Goal: Communication & Community: Answer question/provide support

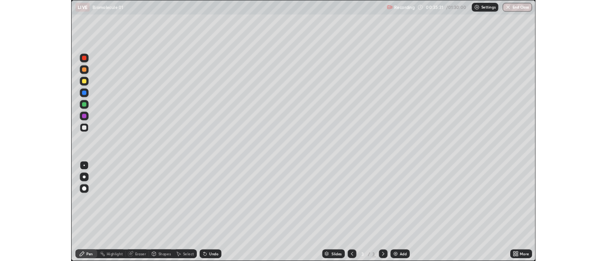
scroll to position [342, 607]
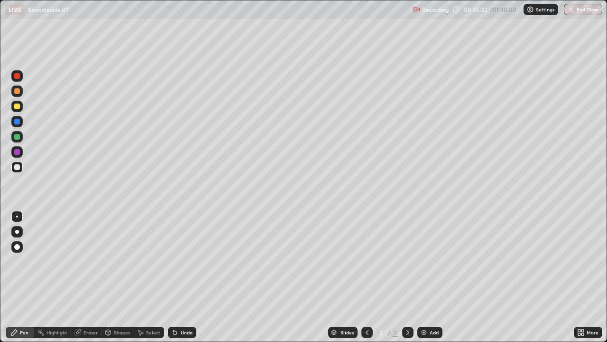
click at [19, 107] on div at bounding box center [17, 106] width 6 height 6
click at [19, 108] on div at bounding box center [17, 106] width 6 height 6
click at [19, 168] on div at bounding box center [17, 167] width 6 height 6
click at [18, 168] on div at bounding box center [17, 167] width 6 height 6
click at [427, 333] on img at bounding box center [424, 332] width 8 height 8
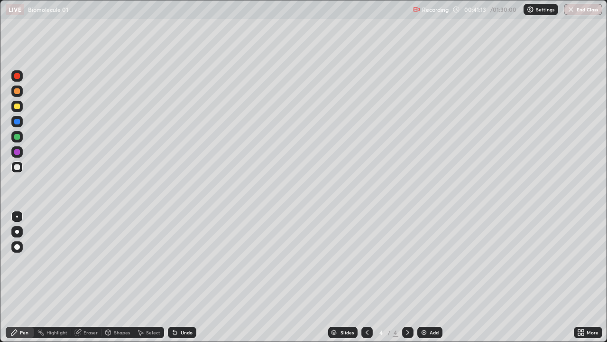
click at [19, 170] on div at bounding box center [16, 166] width 11 height 11
click at [84, 334] on div "Eraser" at bounding box center [91, 332] width 14 height 5
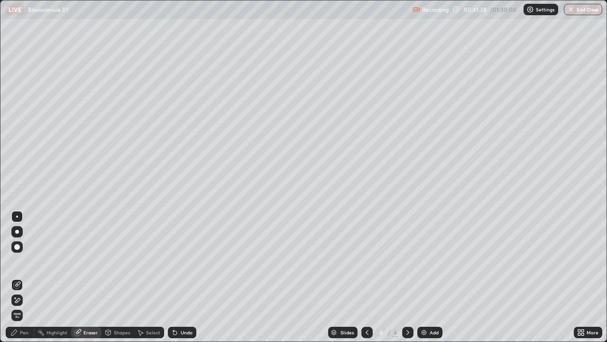
click at [23, 337] on div "Pen" at bounding box center [20, 331] width 28 height 11
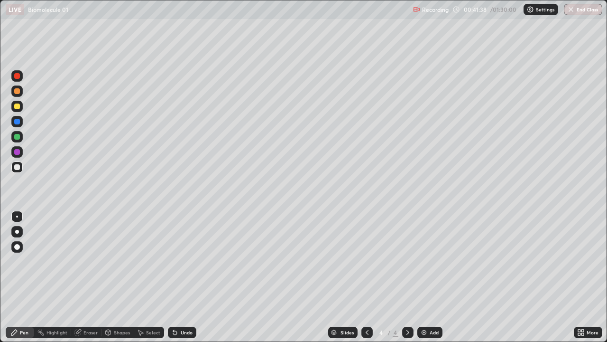
click at [21, 337] on div "Pen" at bounding box center [20, 331] width 28 height 11
click at [421, 332] on img at bounding box center [424, 332] width 8 height 8
click at [583, 329] on icon at bounding box center [583, 330] width 2 height 2
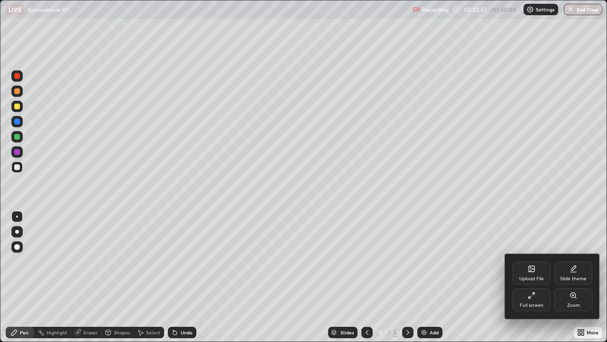
click at [525, 272] on div "Upload File" at bounding box center [532, 272] width 38 height 23
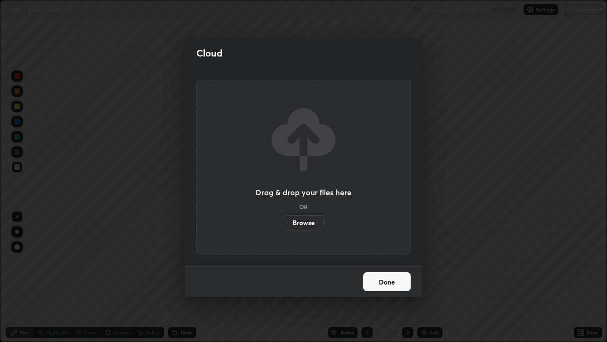
click at [318, 217] on label "Browse" at bounding box center [304, 222] width 42 height 15
click at [283, 217] on input "Browse" at bounding box center [283, 222] width 0 height 15
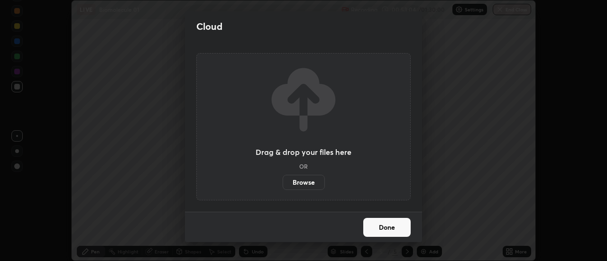
scroll to position [47192, 46846]
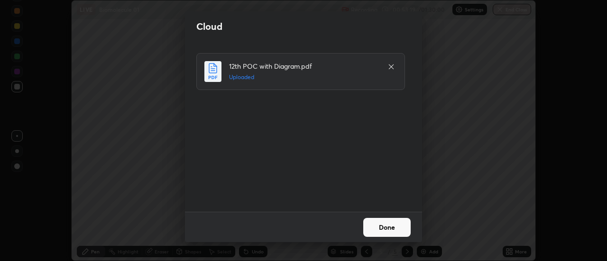
click at [391, 224] on button "Done" at bounding box center [386, 227] width 47 height 19
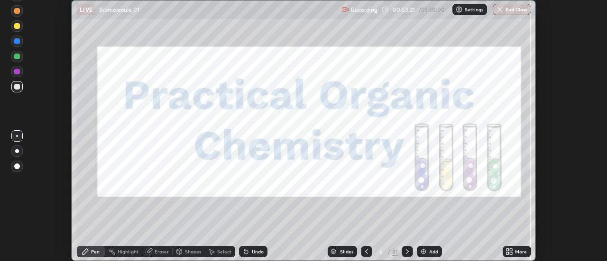
click at [348, 254] on div "Slides" at bounding box center [346, 252] width 13 height 5
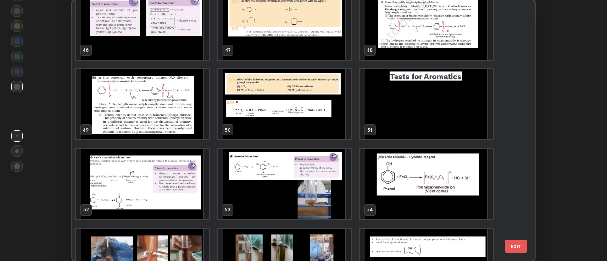
scroll to position [1215, 0]
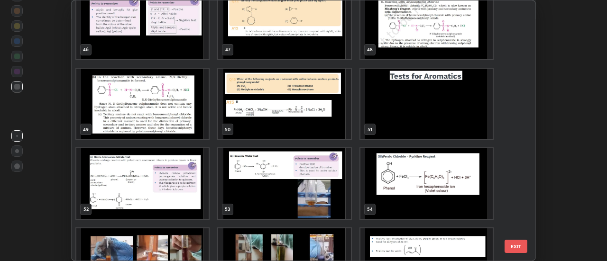
click at [444, 113] on img "grid" at bounding box center [427, 104] width 132 height 70
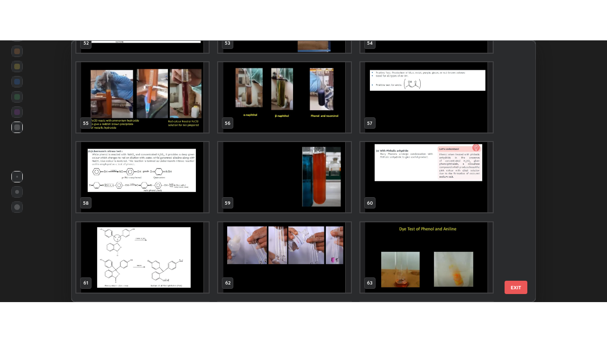
scroll to position [1416, 0]
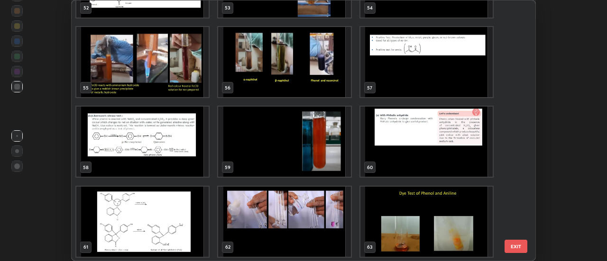
click at [425, 69] on img "grid" at bounding box center [427, 62] width 132 height 70
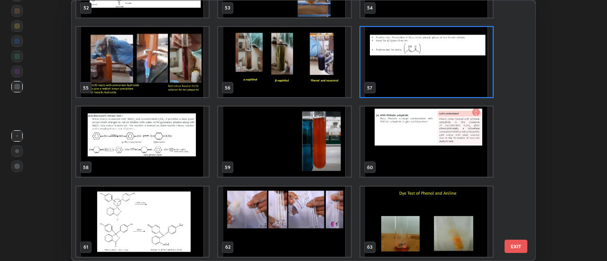
click at [426, 70] on img "grid" at bounding box center [427, 62] width 132 height 70
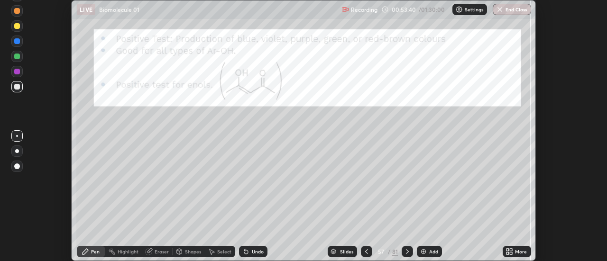
click at [520, 247] on div "More" at bounding box center [517, 251] width 28 height 11
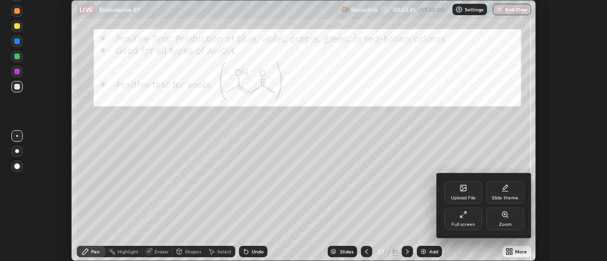
click at [471, 223] on div "Full screen" at bounding box center [464, 225] width 24 height 5
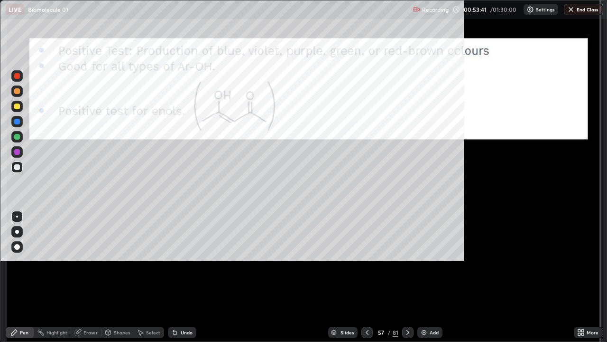
scroll to position [342, 607]
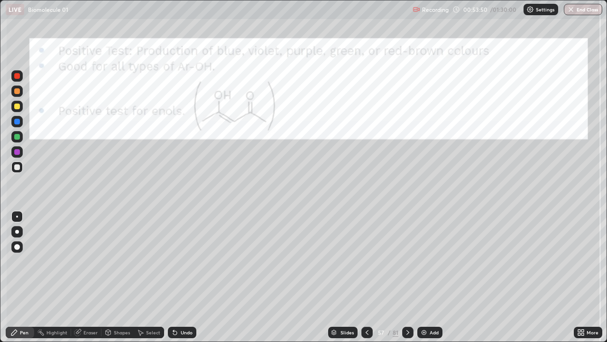
click at [366, 334] on icon at bounding box center [367, 332] width 3 height 5
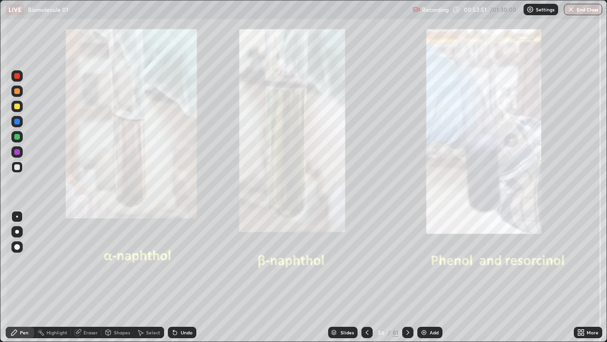
click at [365, 331] on icon at bounding box center [367, 332] width 8 height 8
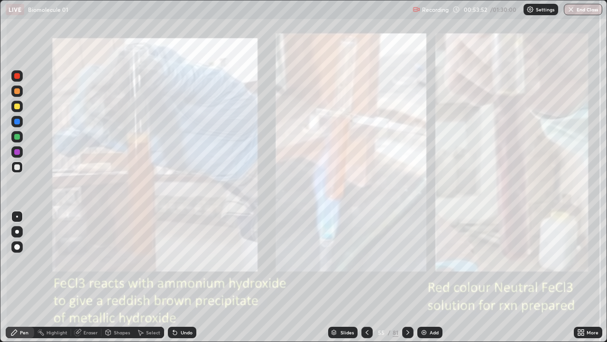
click at [366, 332] on icon at bounding box center [367, 332] width 8 height 8
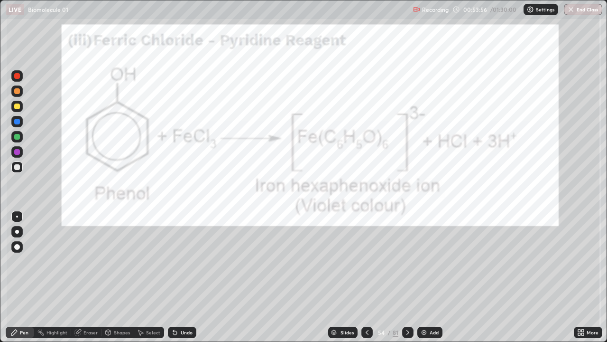
click at [17, 78] on div at bounding box center [17, 76] width 6 height 6
click at [19, 76] on div at bounding box center [17, 76] width 6 height 6
click at [408, 338] on div at bounding box center [407, 332] width 11 height 19
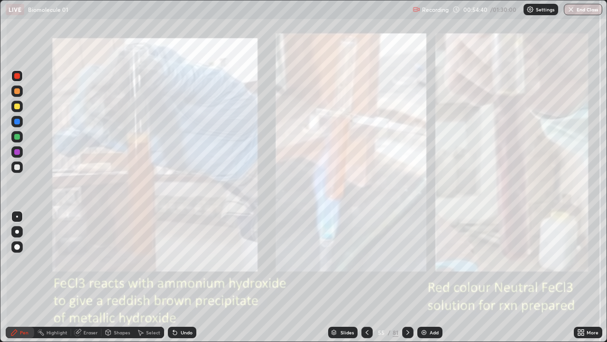
click at [407, 334] on icon at bounding box center [408, 332] width 8 height 8
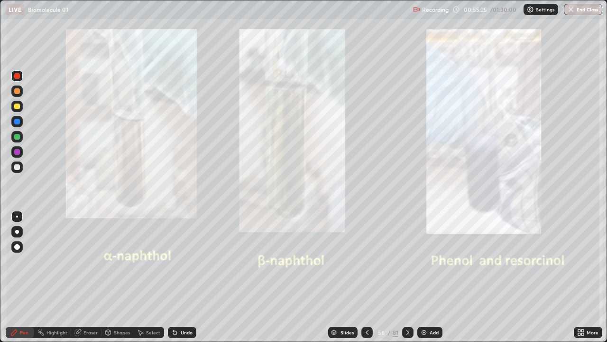
click at [407, 332] on icon at bounding box center [408, 332] width 8 height 8
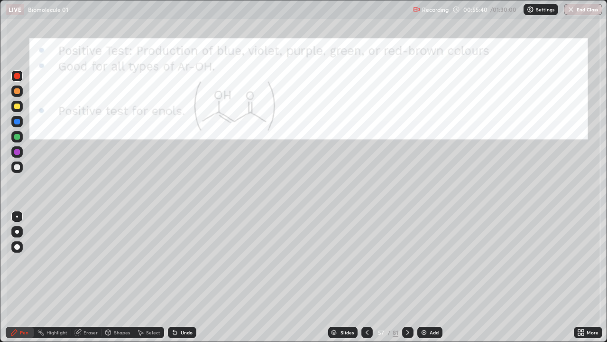
click at [179, 337] on div "Undo" at bounding box center [182, 331] width 28 height 11
click at [186, 333] on div "Undo" at bounding box center [187, 332] width 12 height 5
click at [402, 333] on div at bounding box center [407, 331] width 11 height 11
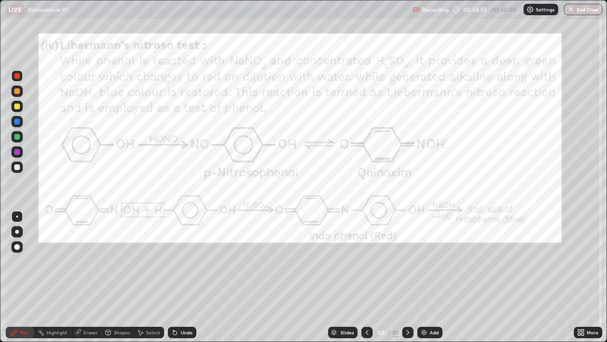
click at [181, 335] on div "Undo" at bounding box center [187, 332] width 12 height 5
click at [423, 332] on img at bounding box center [424, 332] width 8 height 8
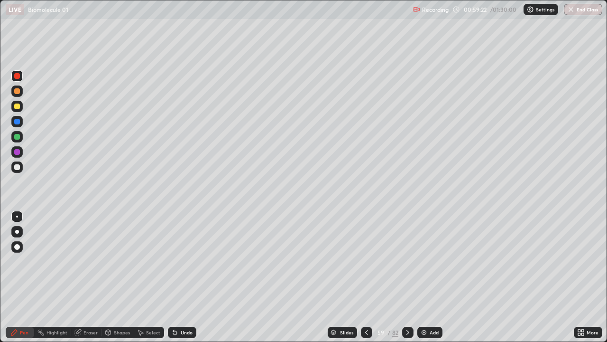
click at [361, 331] on div at bounding box center [366, 331] width 11 height 11
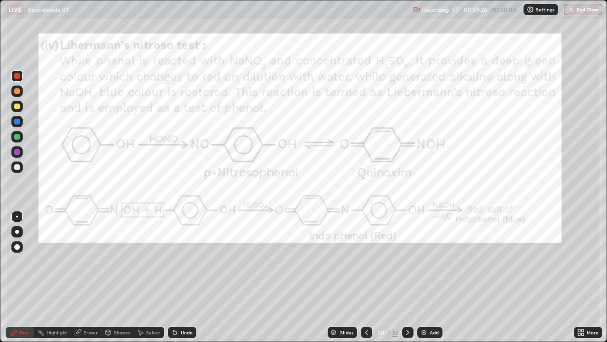
click at [403, 331] on div at bounding box center [407, 331] width 11 height 11
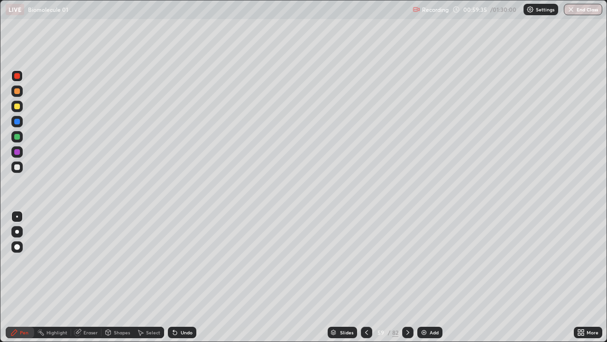
click at [365, 330] on icon at bounding box center [367, 332] width 8 height 8
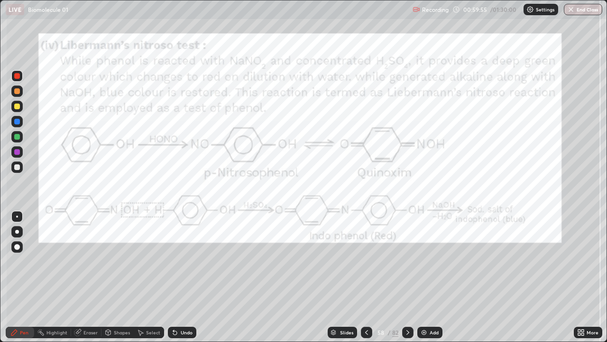
click at [18, 111] on div at bounding box center [16, 106] width 11 height 11
click at [18, 106] on div at bounding box center [17, 106] width 6 height 6
click at [407, 332] on icon at bounding box center [408, 332] width 8 height 8
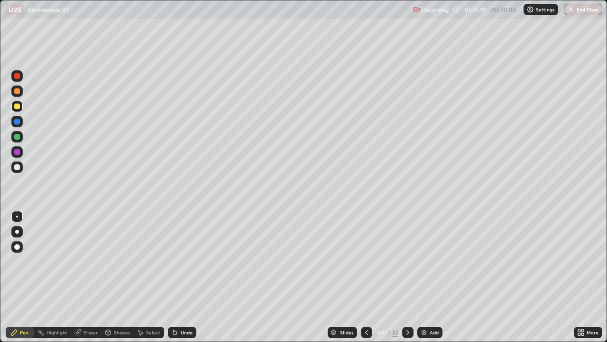
click at [146, 333] on div "Select" at bounding box center [153, 332] width 14 height 5
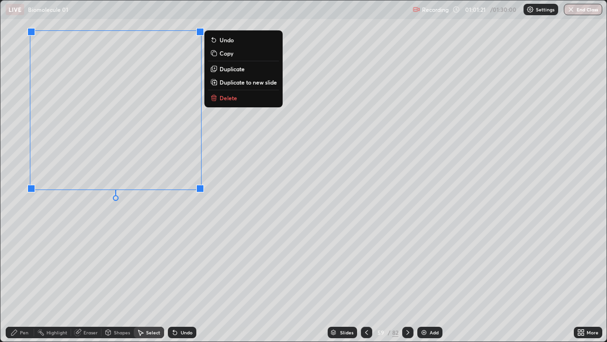
click at [237, 279] on div "0 ° Undo Copy Duplicate Duplicate to new slide Delete" at bounding box center [303, 170] width 606 height 341
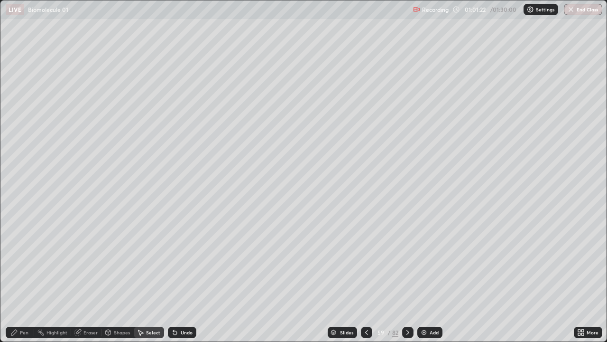
click at [407, 332] on icon at bounding box center [408, 332] width 8 height 8
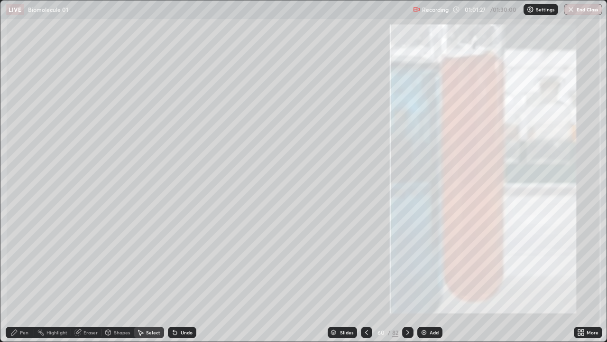
click at [407, 332] on icon at bounding box center [408, 332] width 8 height 8
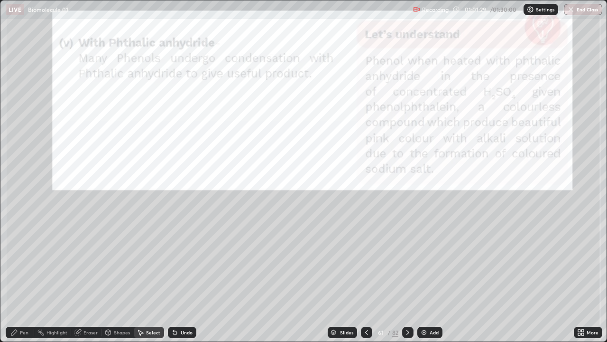
click at [366, 332] on icon at bounding box center [367, 332] width 8 height 8
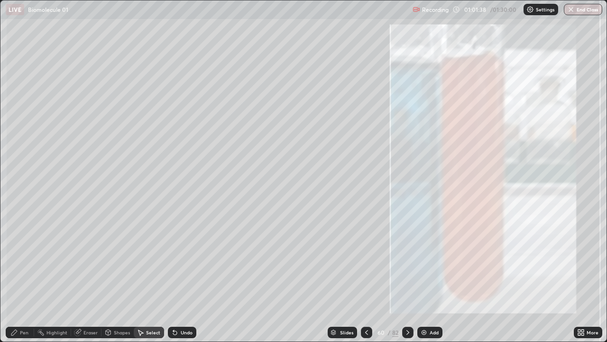
click at [26, 334] on div "Pen" at bounding box center [24, 332] width 9 height 5
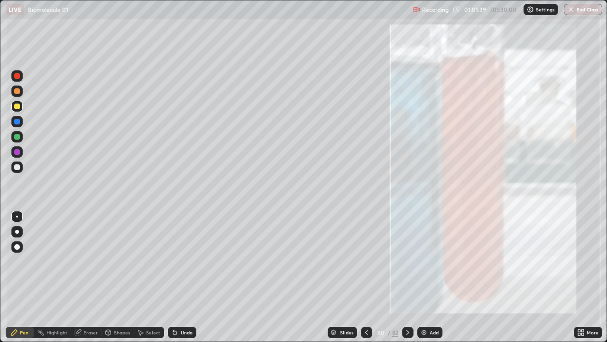
click at [17, 137] on div at bounding box center [17, 137] width 6 height 6
click at [18, 91] on div at bounding box center [17, 91] width 6 height 6
click at [361, 331] on div at bounding box center [366, 331] width 11 height 11
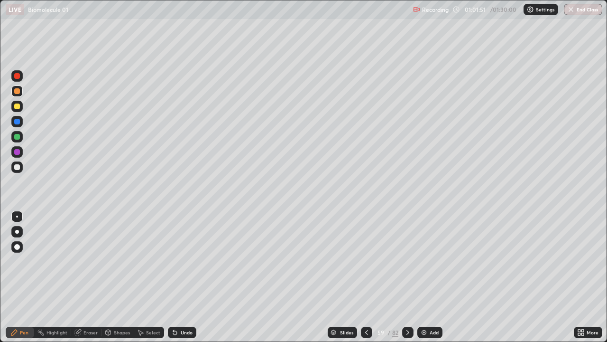
click at [366, 332] on icon at bounding box center [367, 332] width 8 height 8
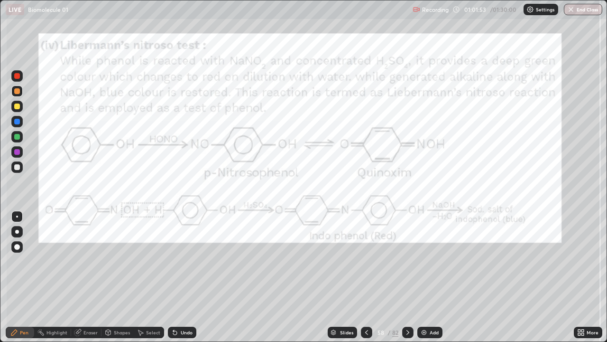
click at [407, 332] on icon at bounding box center [408, 332] width 8 height 8
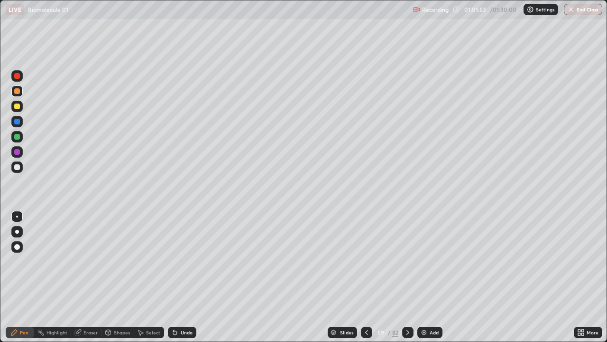
click at [407, 332] on icon at bounding box center [408, 332] width 8 height 8
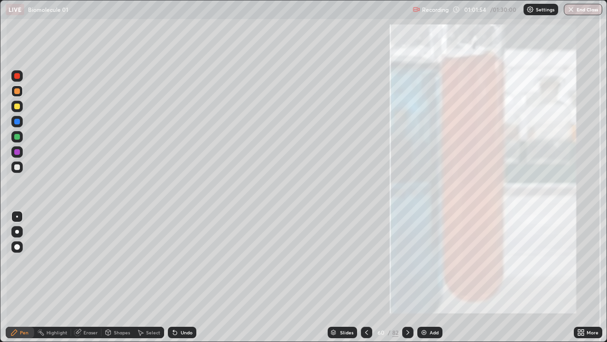
click at [403, 334] on div at bounding box center [407, 331] width 11 height 11
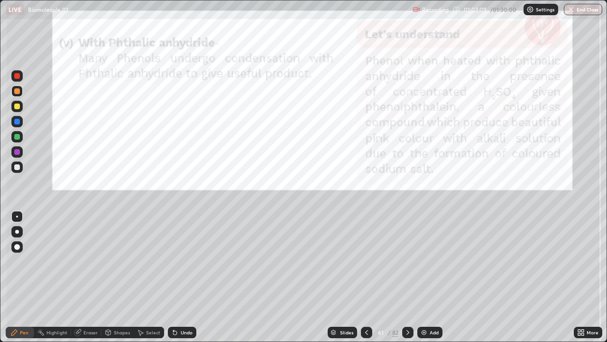
click at [407, 332] on icon at bounding box center [408, 332] width 8 height 8
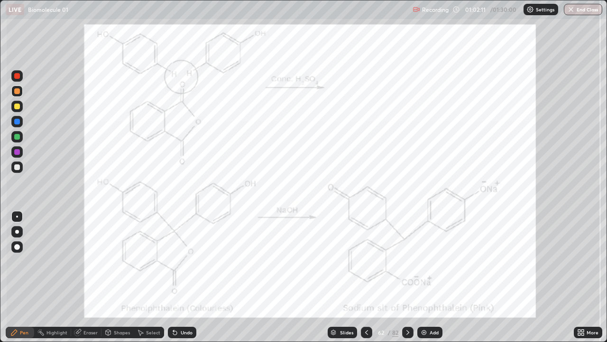
click at [18, 102] on div at bounding box center [16, 106] width 11 height 11
click at [18, 106] on div at bounding box center [17, 106] width 6 height 6
click at [409, 332] on icon at bounding box center [408, 332] width 8 height 8
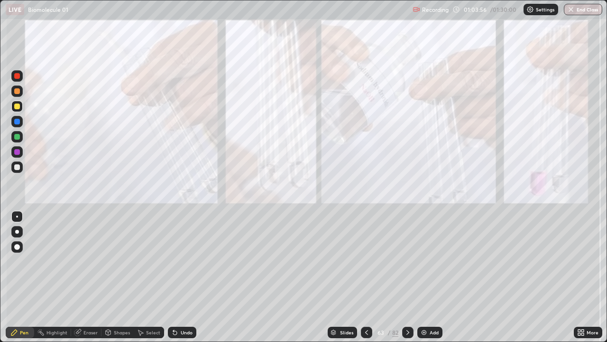
click at [406, 329] on icon at bounding box center [408, 332] width 8 height 8
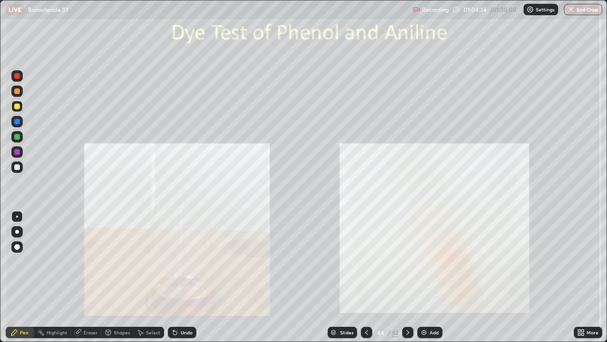
click at [15, 168] on div at bounding box center [17, 167] width 6 height 6
click at [17, 168] on div at bounding box center [17, 167] width 6 height 6
click at [407, 332] on icon at bounding box center [408, 332] width 8 height 8
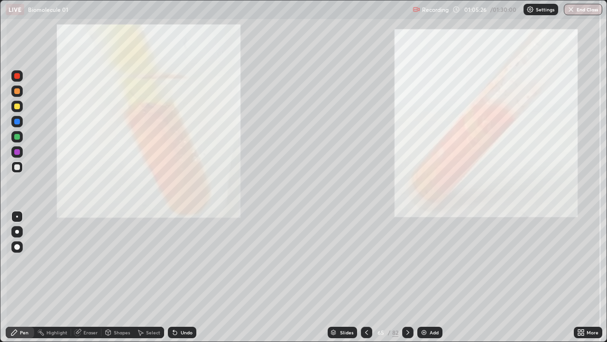
click at [407, 332] on icon at bounding box center [408, 332] width 8 height 8
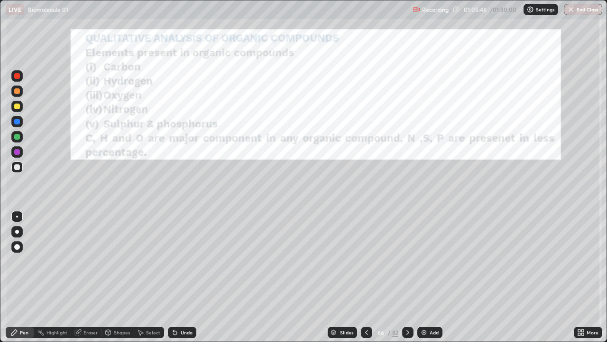
click at [350, 332] on div "Slides" at bounding box center [346, 332] width 13 height 5
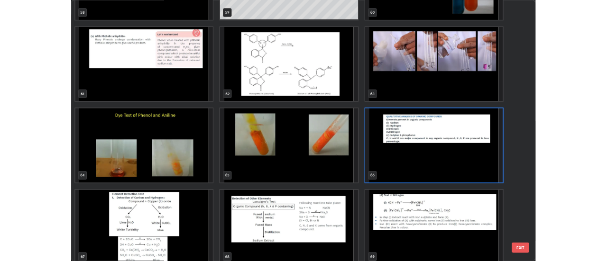
scroll to position [2093, 0]
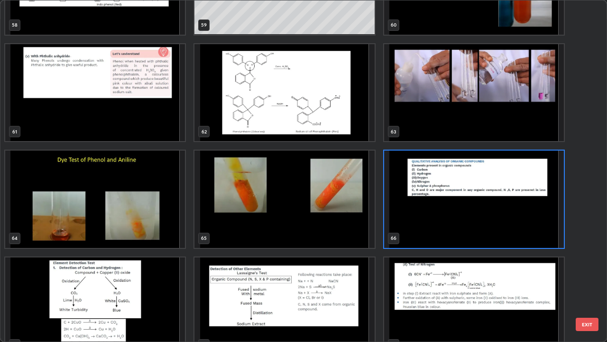
click at [579, 324] on button "EXIT" at bounding box center [587, 323] width 23 height 13
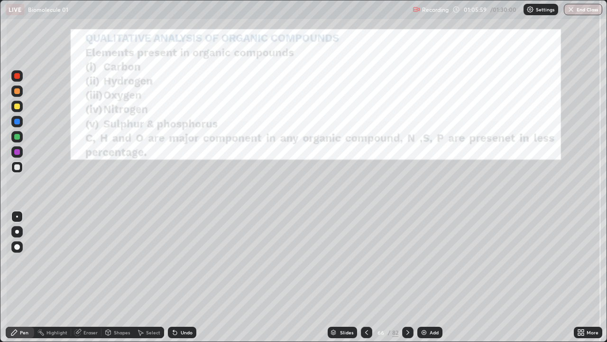
click at [579, 331] on icon at bounding box center [579, 330] width 2 height 2
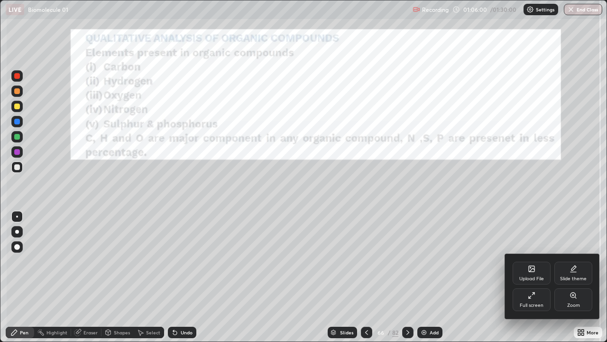
click at [523, 272] on div "Upload File" at bounding box center [532, 272] width 38 height 23
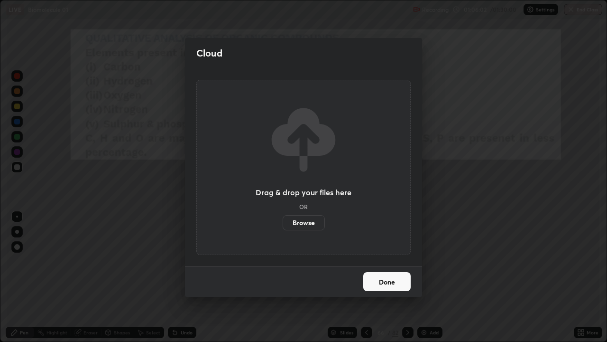
click at [317, 219] on label "Browse" at bounding box center [304, 222] width 42 height 15
click at [283, 219] on input "Browse" at bounding box center [283, 222] width 0 height 15
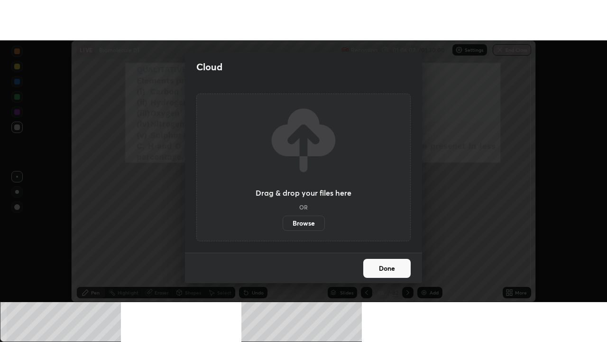
scroll to position [47192, 46846]
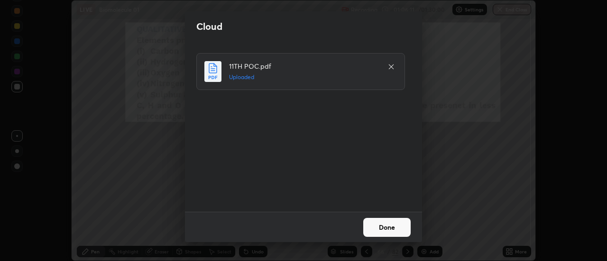
click at [372, 229] on button "Done" at bounding box center [386, 227] width 47 height 19
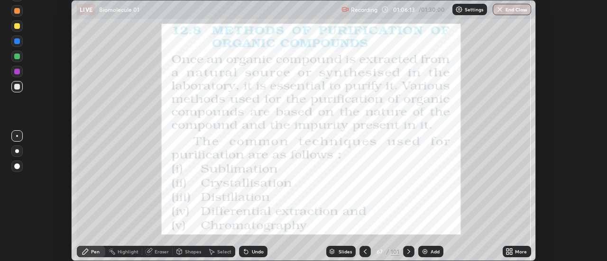
click at [436, 251] on div "Add" at bounding box center [435, 252] width 9 height 5
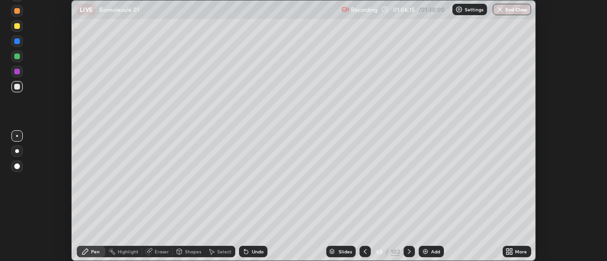
click at [365, 254] on icon at bounding box center [366, 252] width 8 height 8
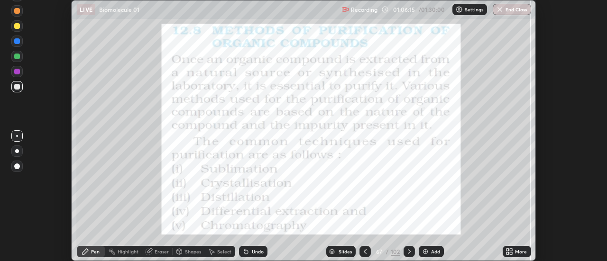
click at [510, 252] on icon at bounding box center [510, 252] width 8 height 8
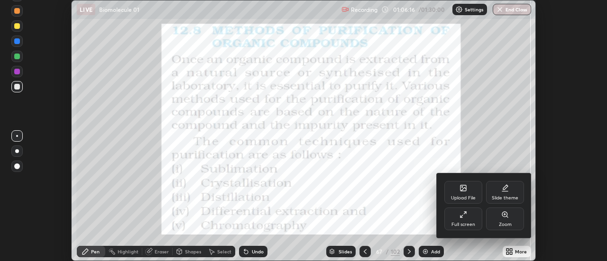
click at [464, 220] on div "Full screen" at bounding box center [464, 219] width 38 height 23
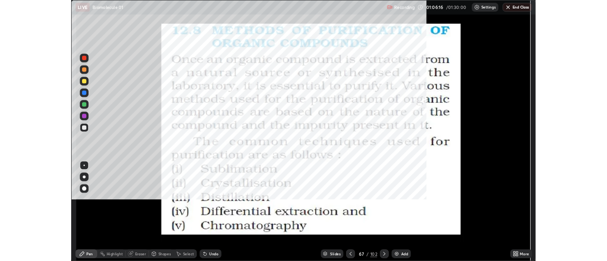
scroll to position [342, 607]
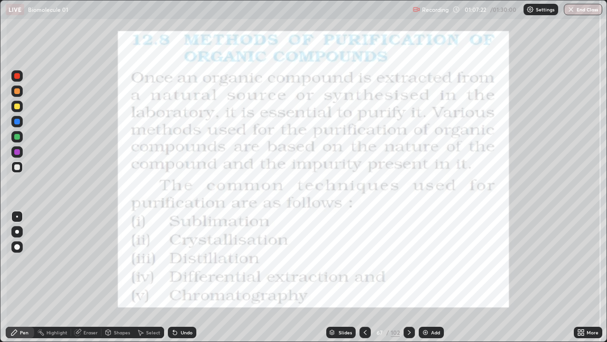
click at [14, 111] on div at bounding box center [16, 106] width 11 height 11
click at [17, 108] on div at bounding box center [17, 106] width 6 height 6
click at [17, 111] on div at bounding box center [16, 106] width 11 height 11
click at [17, 107] on div at bounding box center [17, 106] width 6 height 6
click at [27, 335] on div "Pen" at bounding box center [20, 331] width 28 height 11
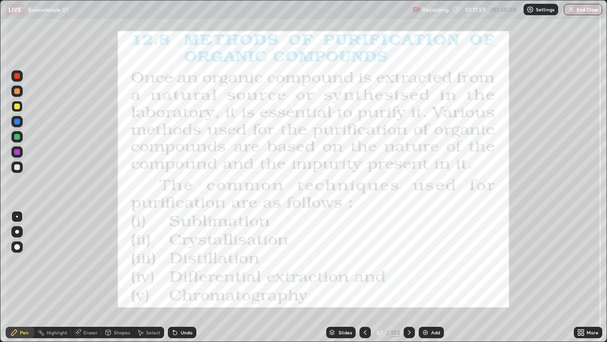
click at [408, 330] on icon at bounding box center [410, 332] width 8 height 8
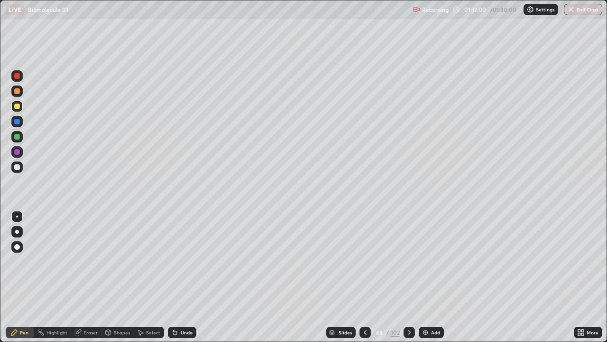
click at [409, 332] on icon at bounding box center [410, 332] width 8 height 8
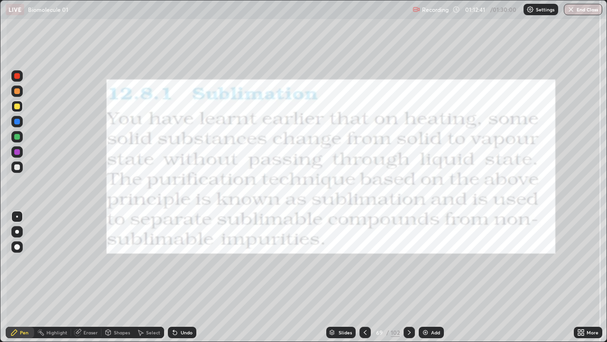
click at [409, 332] on icon at bounding box center [410, 332] width 8 height 8
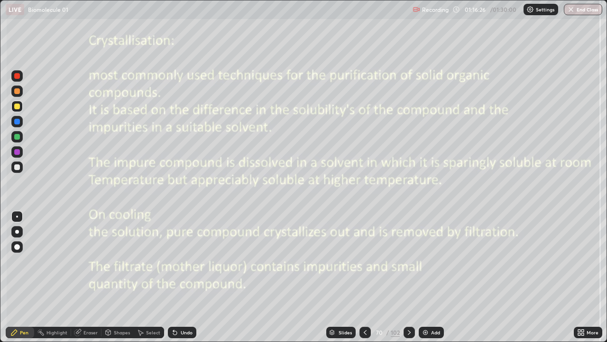
click at [410, 334] on icon at bounding box center [410, 332] width 8 height 8
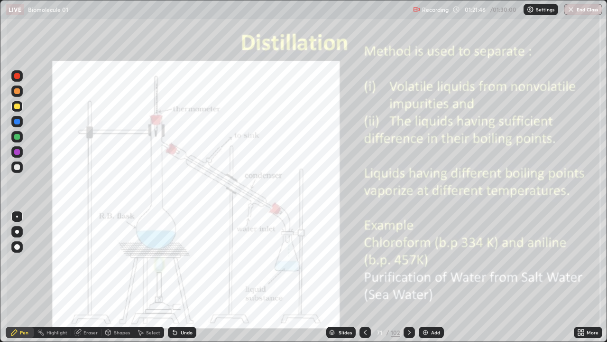
click at [410, 330] on icon at bounding box center [410, 332] width 8 height 8
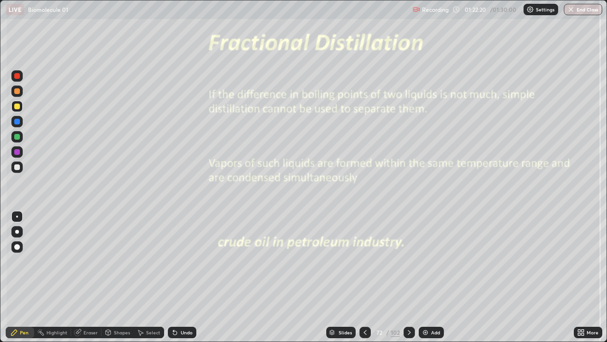
click at [407, 329] on icon at bounding box center [410, 332] width 8 height 8
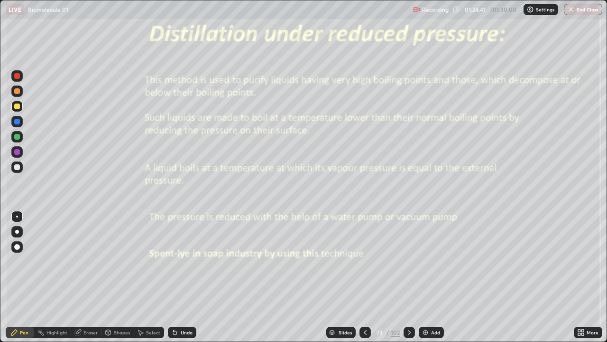
click at [14, 138] on div at bounding box center [17, 137] width 6 height 6
click at [25, 336] on div "Pen" at bounding box center [20, 331] width 28 height 11
click at [15, 168] on div at bounding box center [17, 167] width 6 height 6
click at [19, 167] on div at bounding box center [17, 167] width 6 height 6
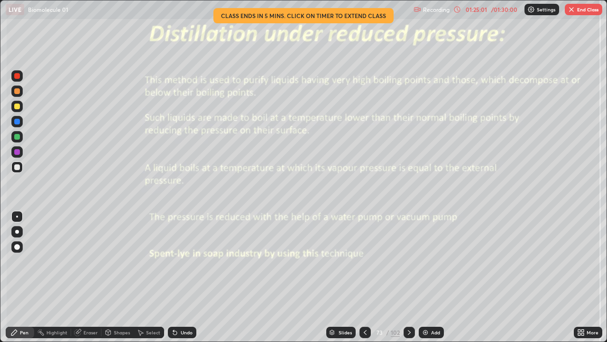
click at [473, 11] on div "01:25:01" at bounding box center [476, 10] width 27 height 6
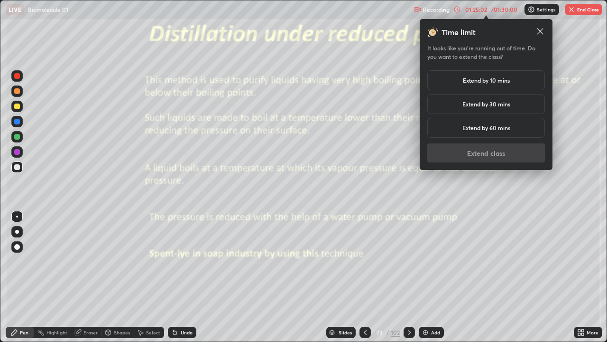
click at [476, 82] on h5 "Extend by 10 mins" at bounding box center [486, 80] width 47 height 9
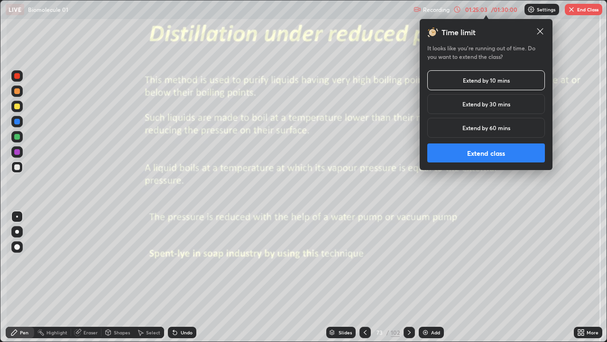
click at [471, 153] on button "Extend class" at bounding box center [487, 152] width 118 height 19
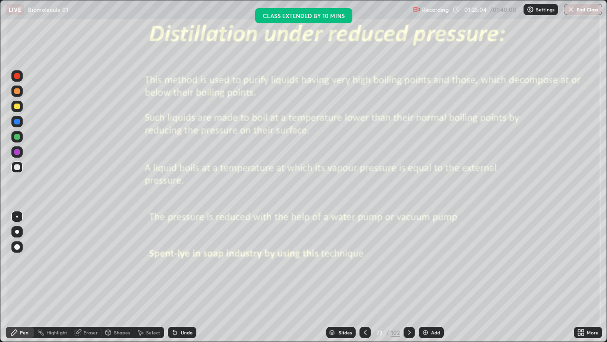
click at [16, 111] on div at bounding box center [16, 106] width 11 height 11
click at [18, 110] on div at bounding box center [16, 106] width 11 height 11
click at [19, 168] on div at bounding box center [17, 167] width 6 height 6
click at [19, 169] on div at bounding box center [16, 166] width 11 height 11
click at [406, 335] on icon at bounding box center [410, 332] width 8 height 8
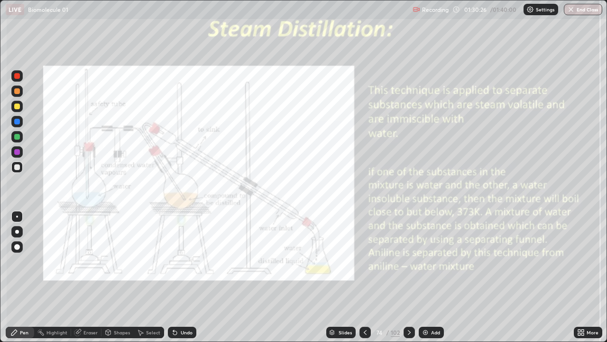
click at [18, 166] on div at bounding box center [17, 167] width 6 height 6
click at [413, 331] on div at bounding box center [409, 331] width 11 height 11
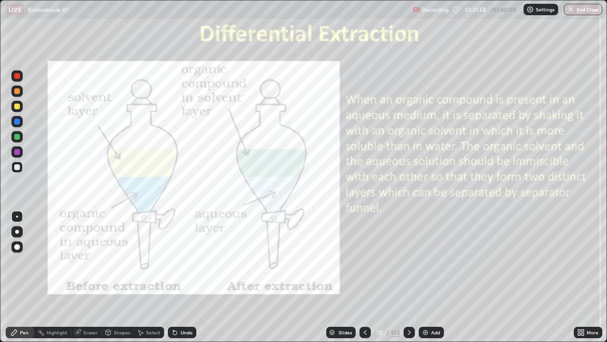
click at [409, 332] on icon at bounding box center [410, 332] width 8 height 8
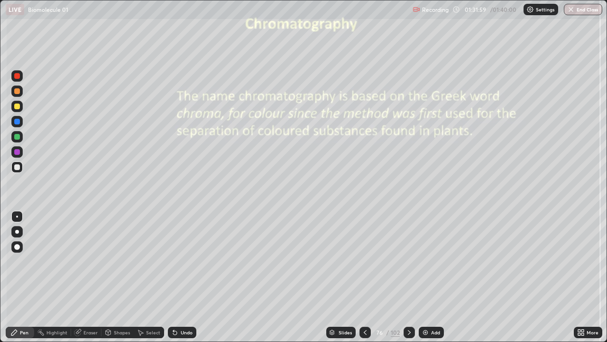
click at [364, 332] on icon at bounding box center [366, 332] width 8 height 8
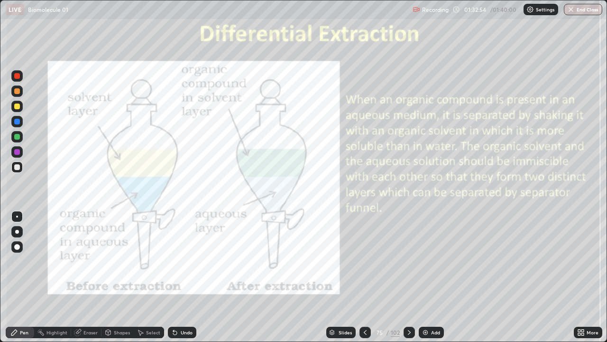
click at [410, 329] on icon at bounding box center [410, 332] width 8 height 8
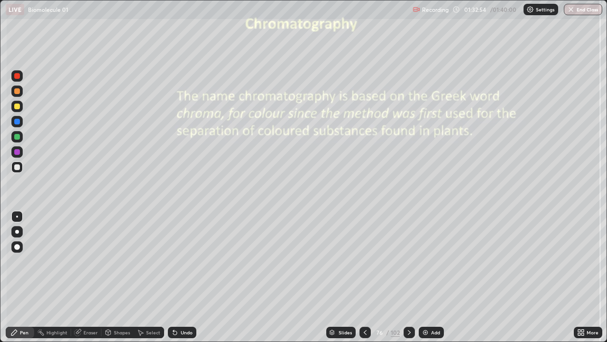
click at [409, 332] on icon at bounding box center [410, 332] width 8 height 8
click at [406, 341] on div at bounding box center [409, 332] width 11 height 19
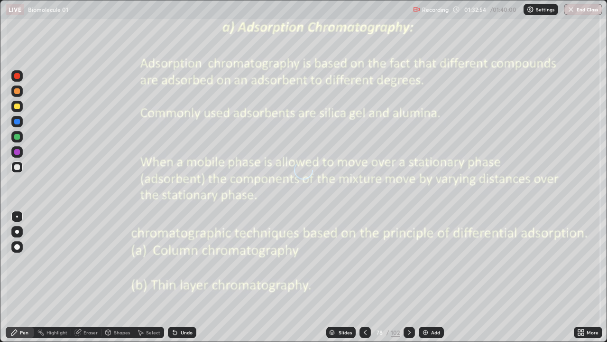
click at [409, 332] on icon at bounding box center [410, 332] width 8 height 8
click at [408, 329] on icon at bounding box center [410, 332] width 8 height 8
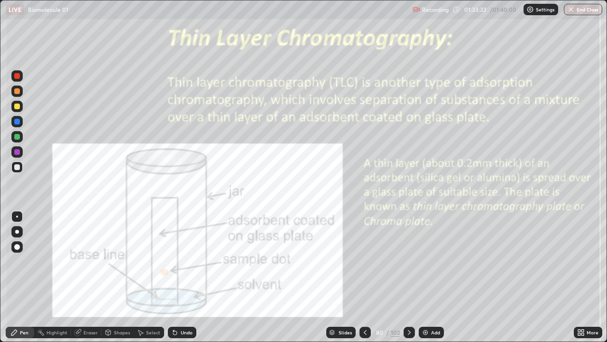
click at [569, 12] on img "button" at bounding box center [572, 10] width 8 height 8
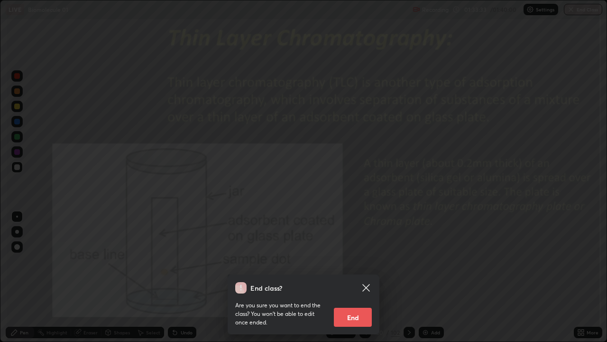
click at [354, 318] on button "End" at bounding box center [353, 316] width 38 height 19
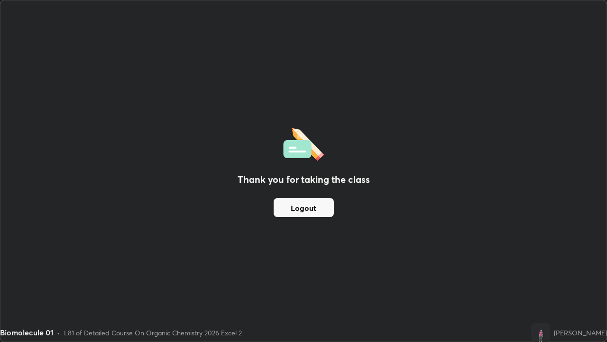
click at [312, 208] on button "Logout" at bounding box center [304, 207] width 60 height 19
click at [309, 203] on button "Logout" at bounding box center [304, 207] width 60 height 19
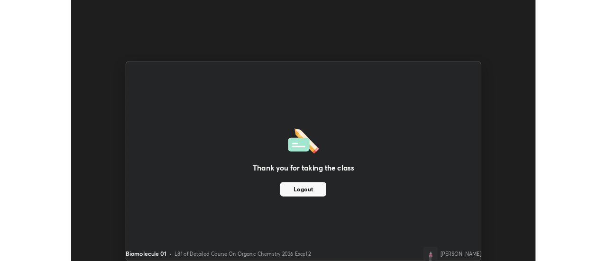
scroll to position [47192, 46846]
